Goal: Entertainment & Leisure: Consume media (video, audio)

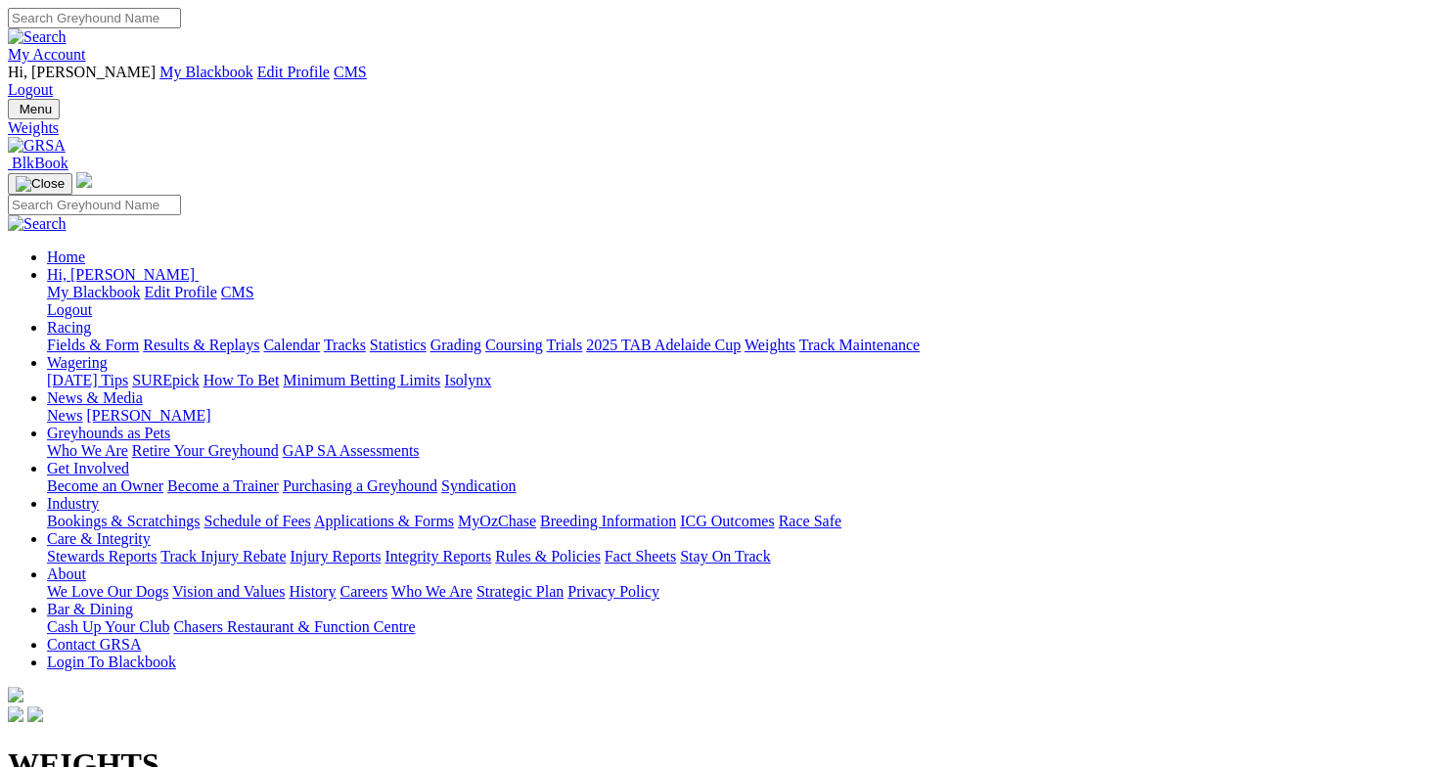
click at [242, 337] on link "Results & Replays" at bounding box center [201, 345] width 116 height 17
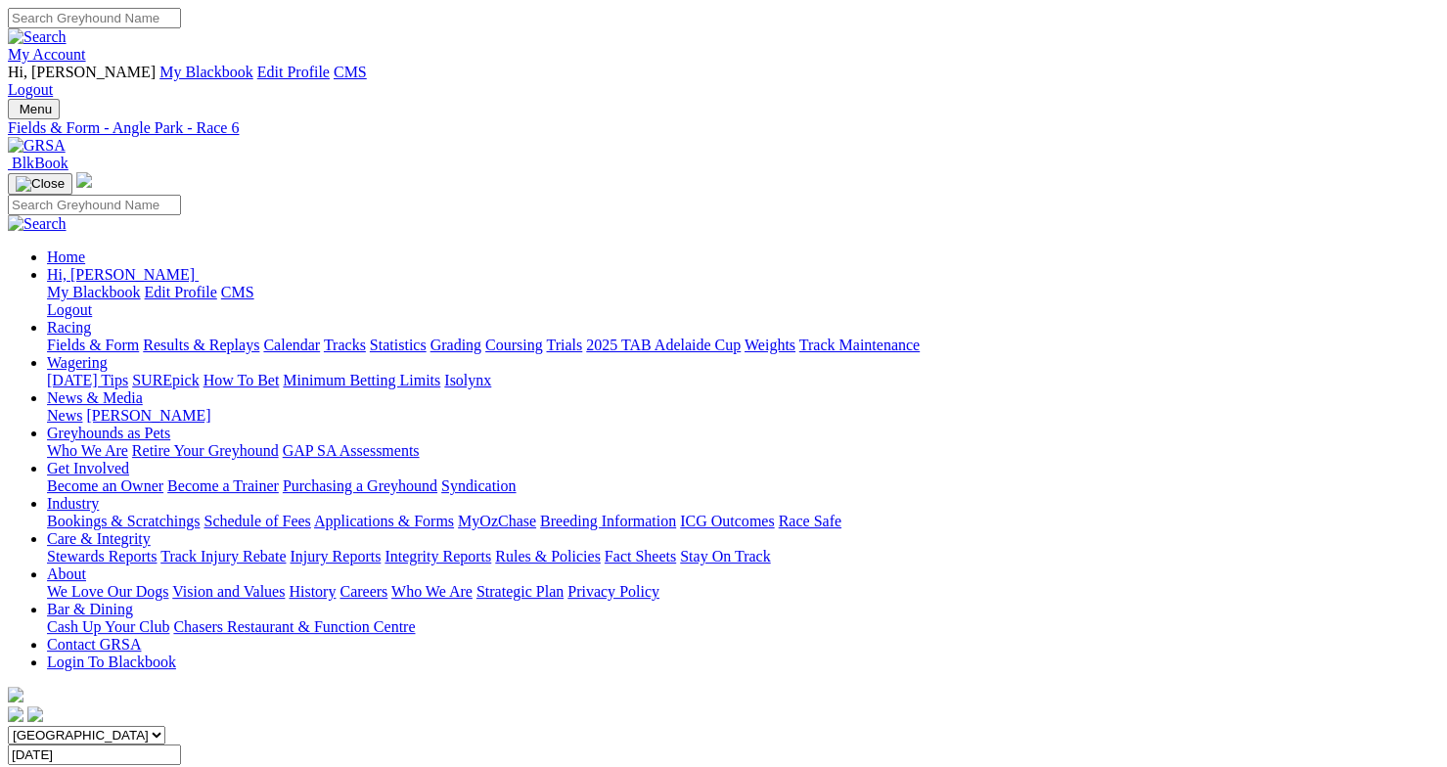
click at [86, 46] on link "My Account" at bounding box center [47, 54] width 78 height 17
